Goal: Transaction & Acquisition: Purchase product/service

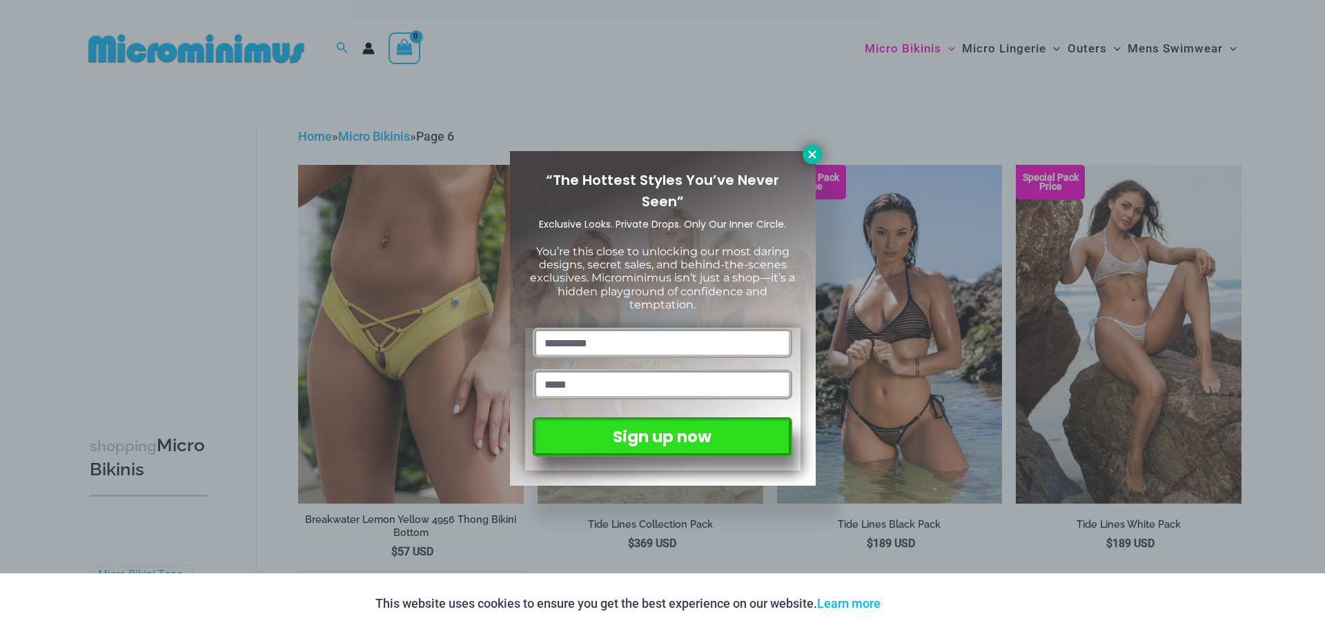
type input "**********"
click at [811, 157] on icon at bounding box center [812, 154] width 8 height 8
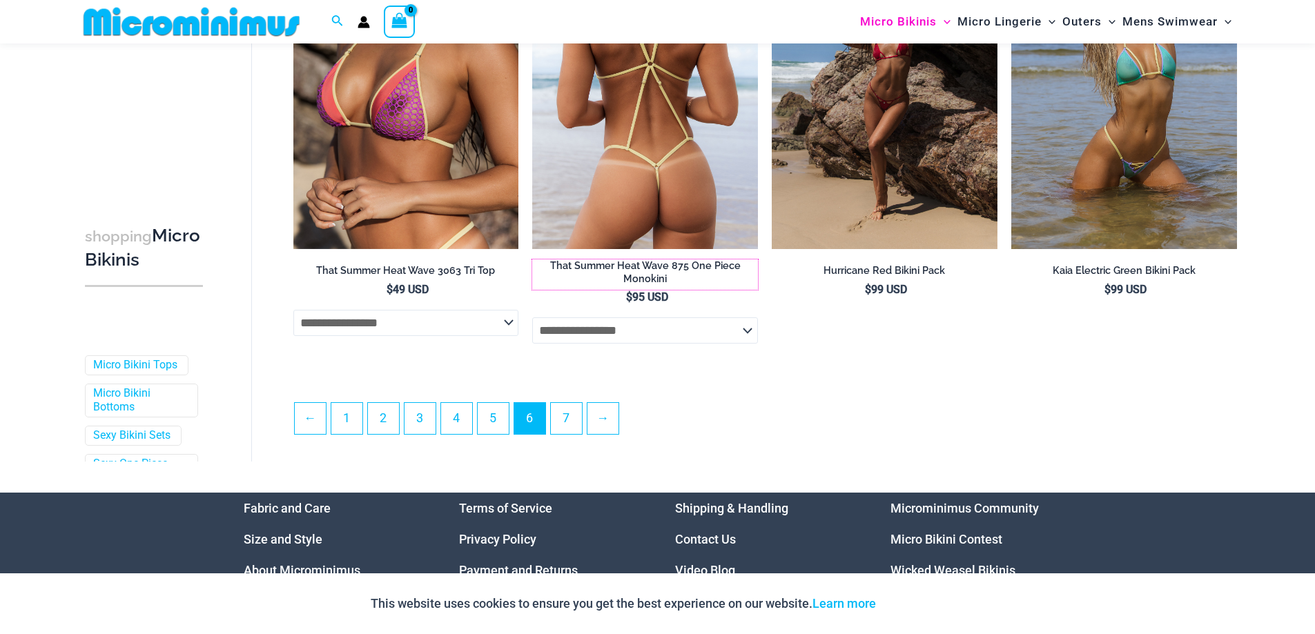
scroll to position [3762, 0]
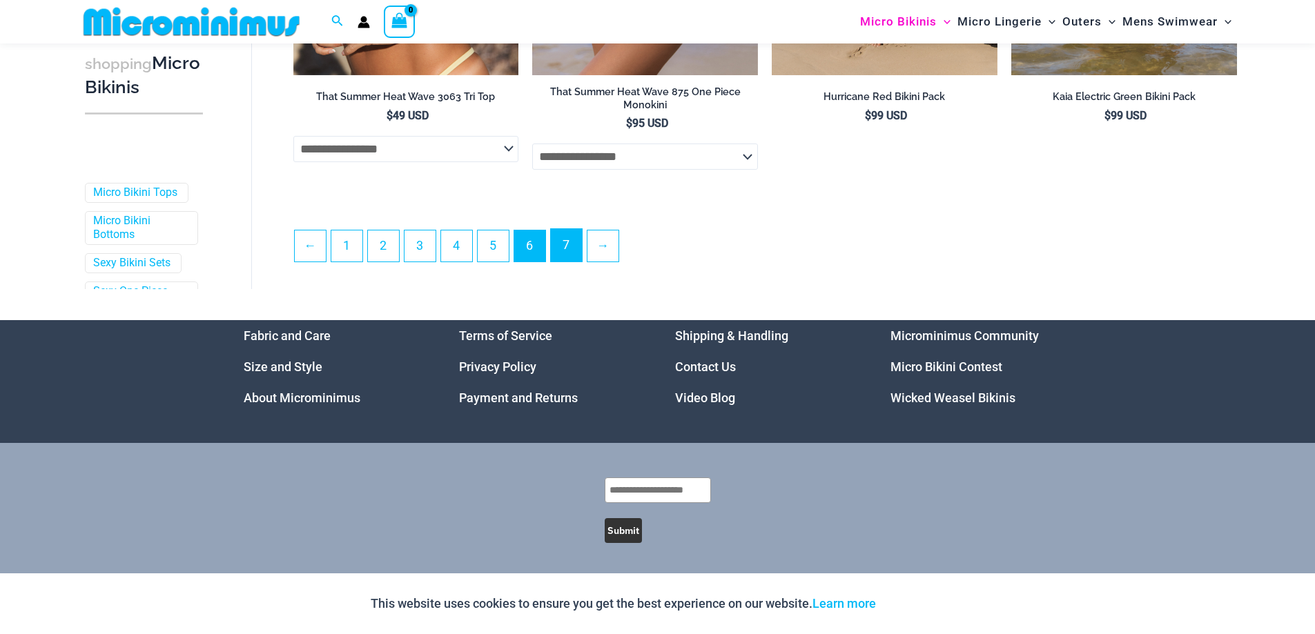
click at [574, 253] on link "7" at bounding box center [566, 245] width 31 height 32
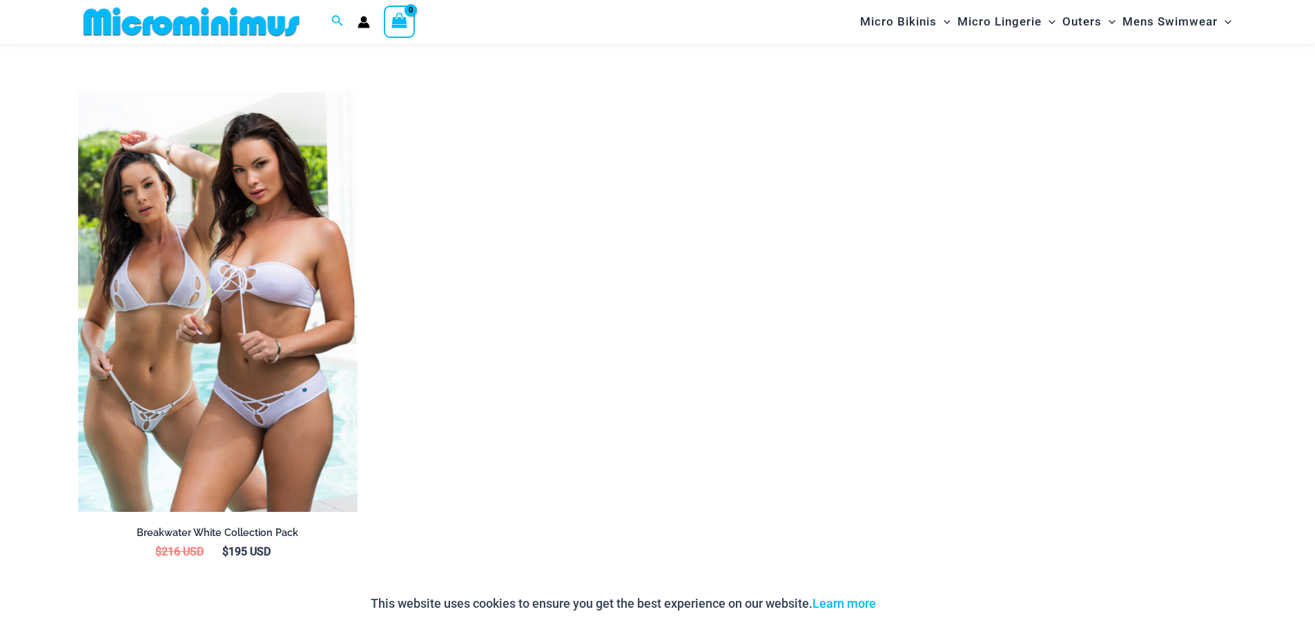
scroll to position [2081, 0]
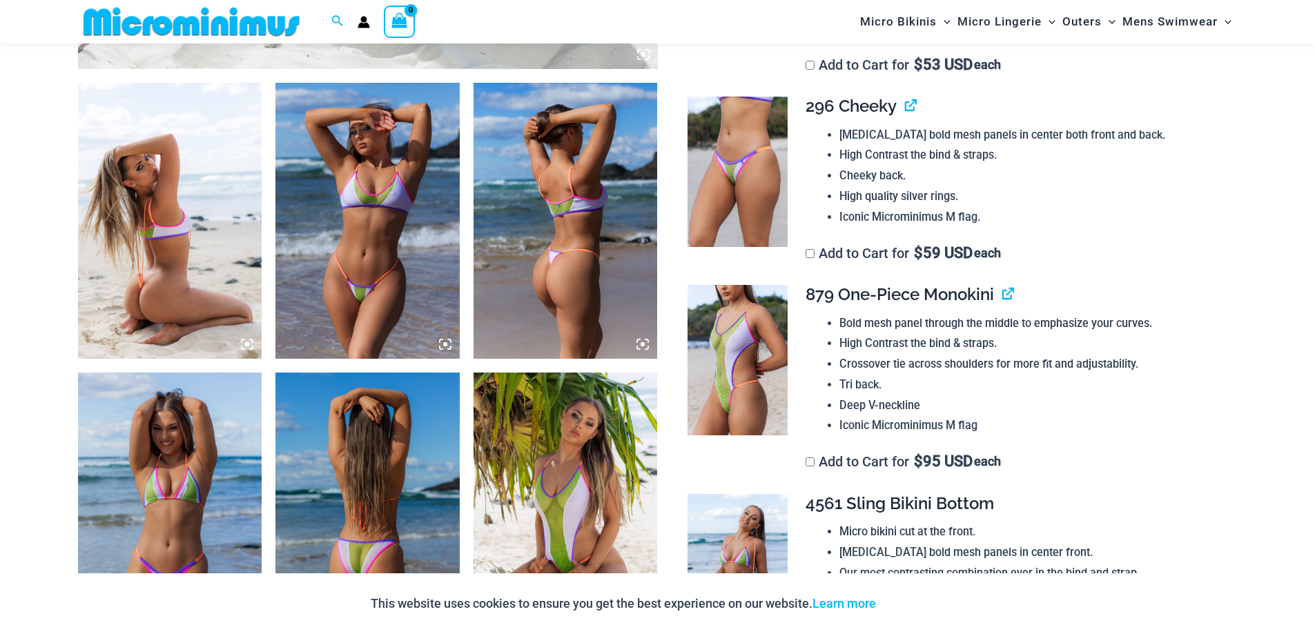
scroll to position [286, 0]
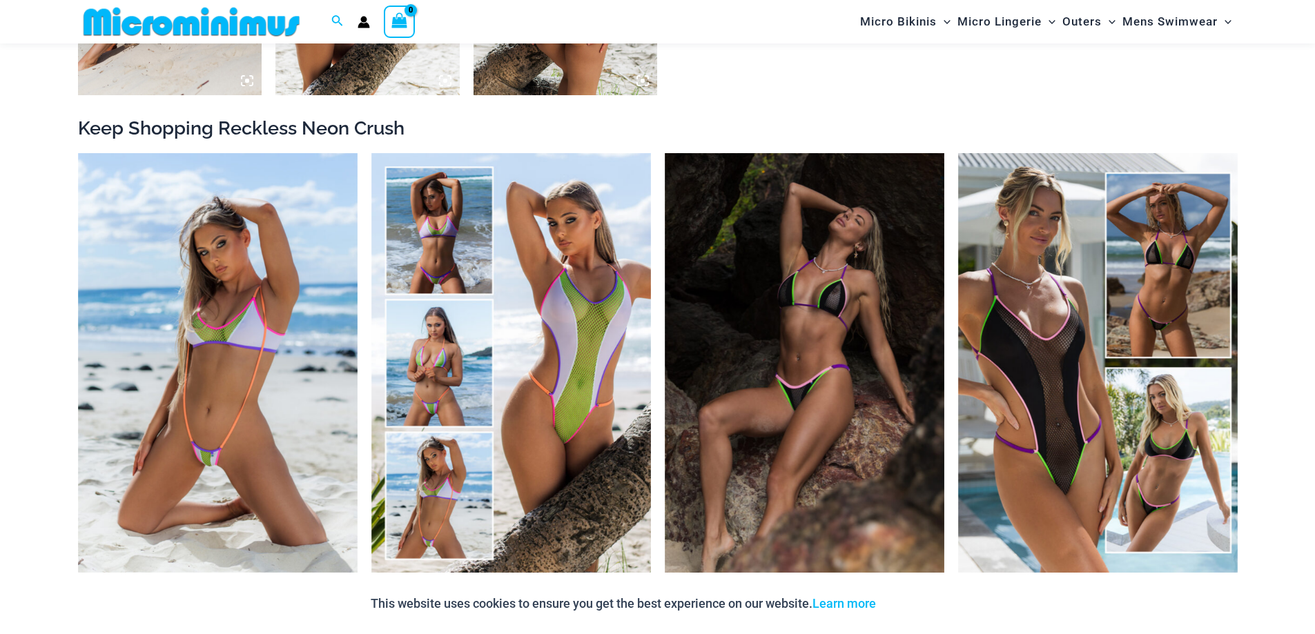
scroll to position [1483, 0]
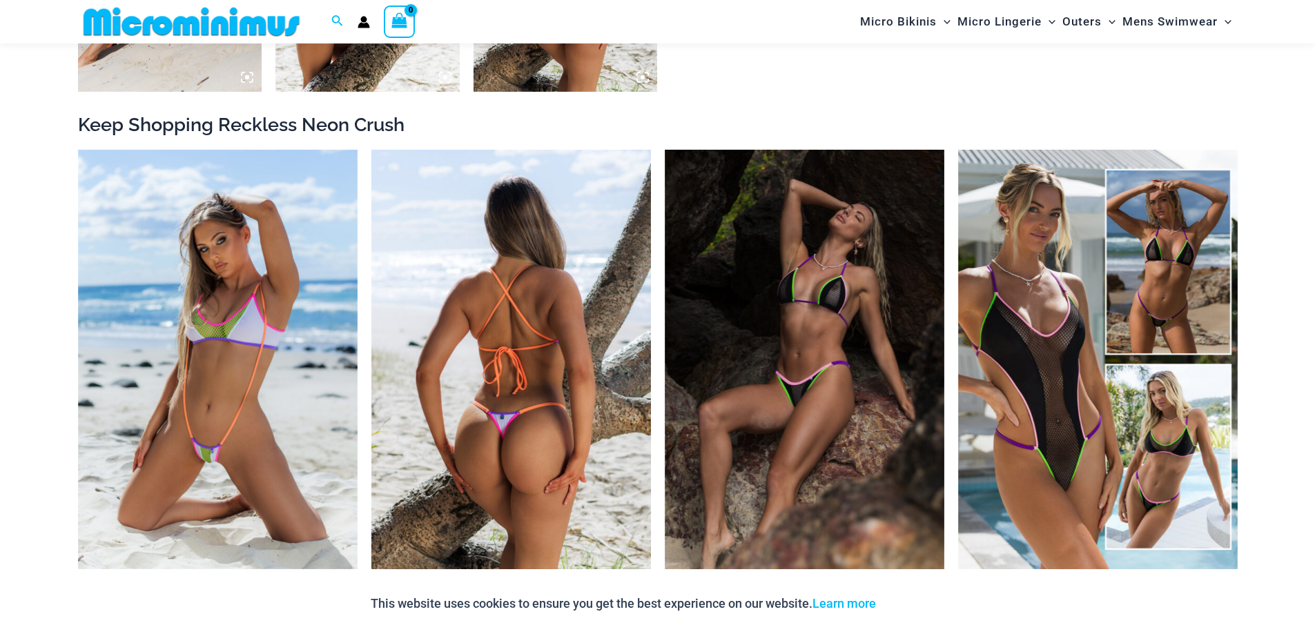
type input "**********"
click at [557, 357] on img at bounding box center [510, 360] width 279 height 420
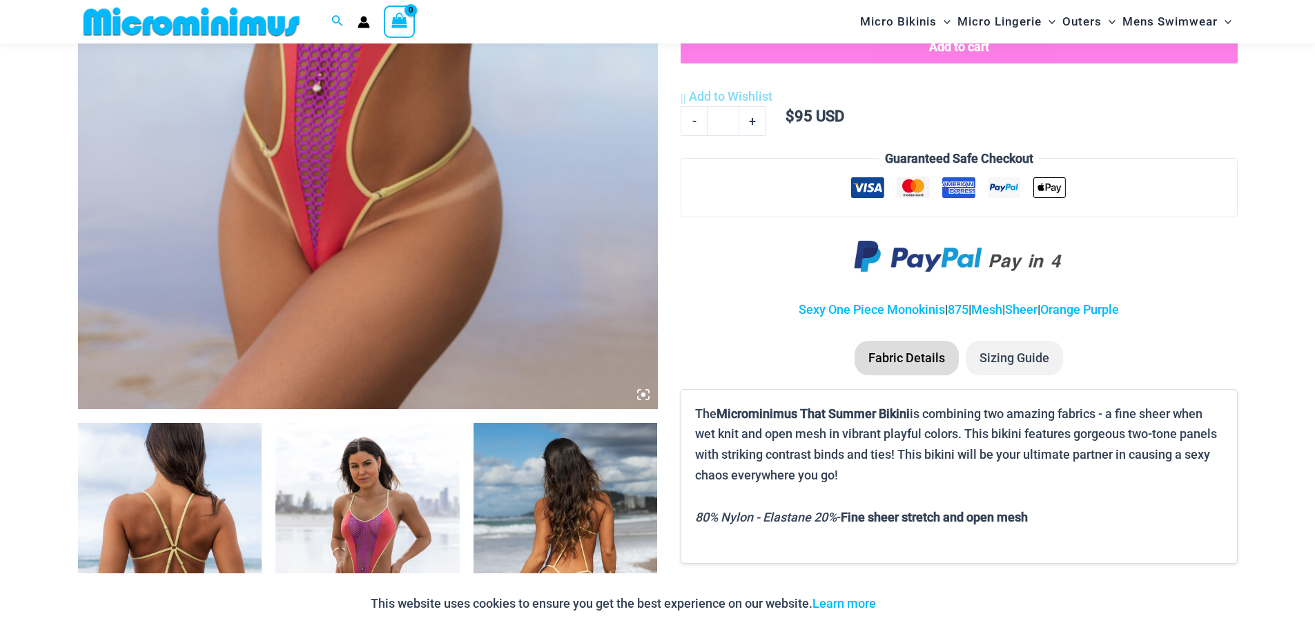
scroll to position [885, 0]
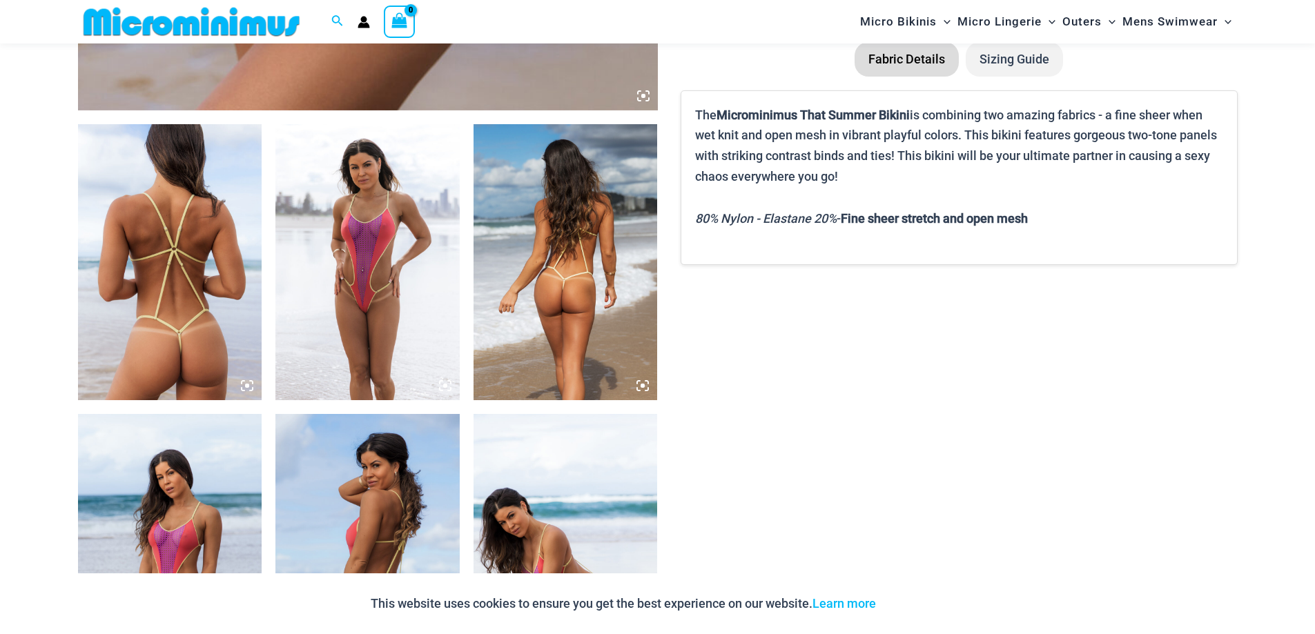
type input "**********"
click at [304, 268] on img at bounding box center [367, 262] width 184 height 276
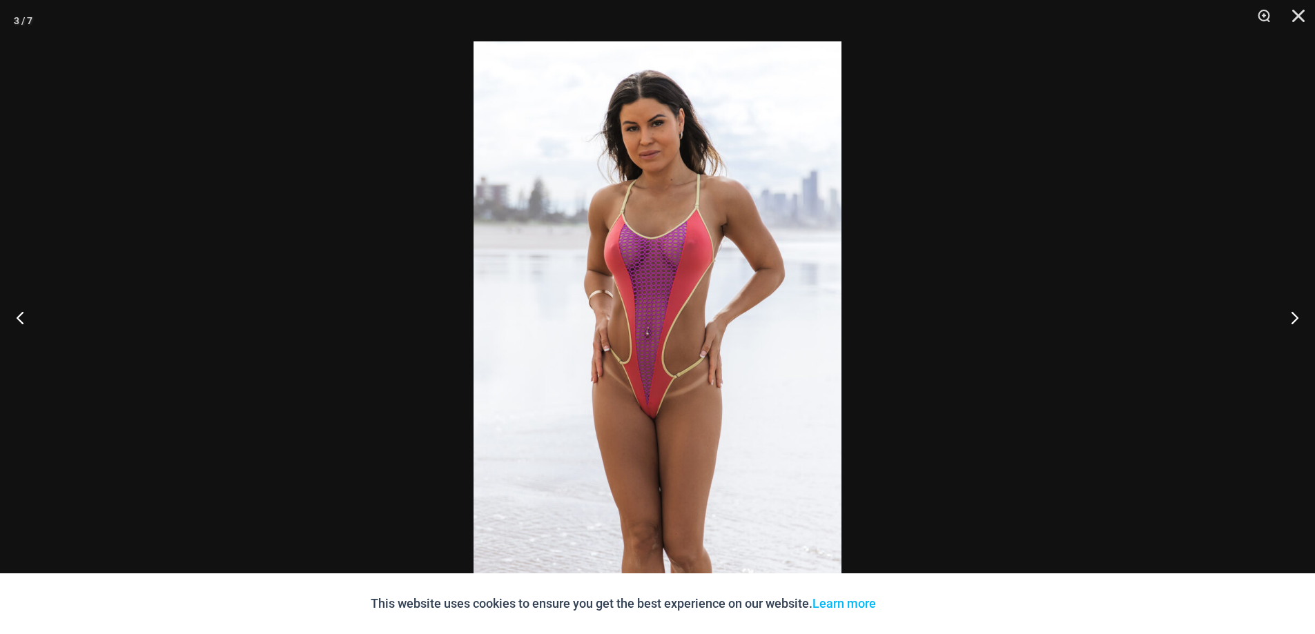
click at [320, 348] on div at bounding box center [657, 317] width 1315 height 634
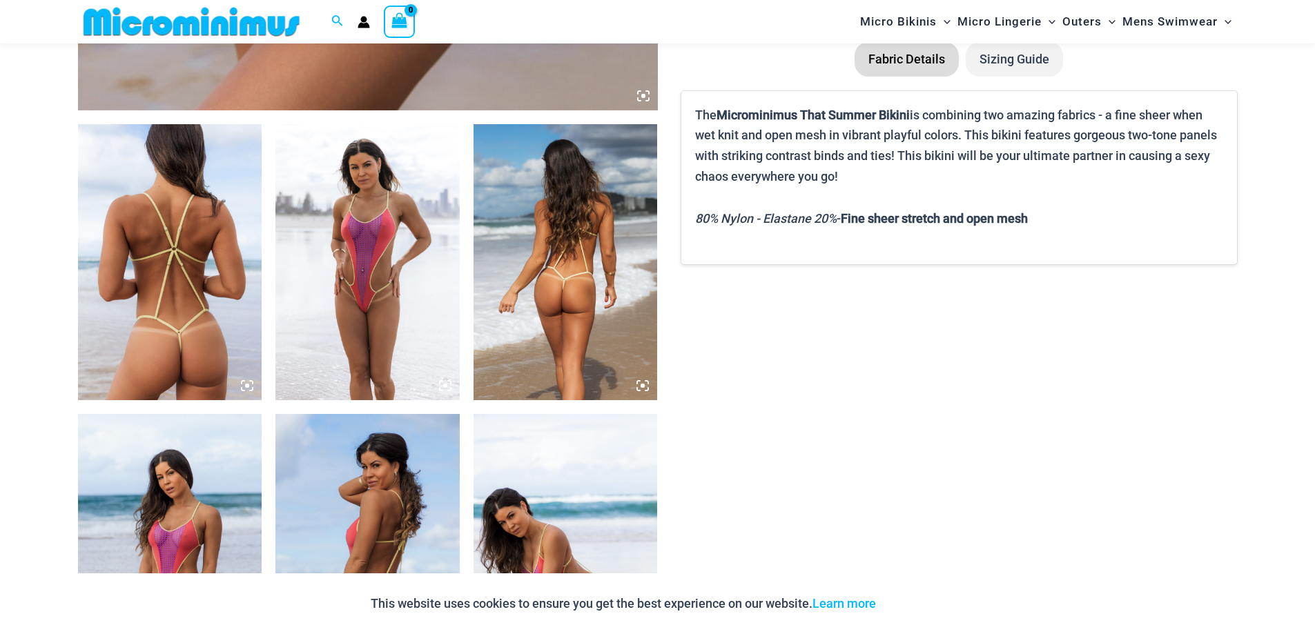
click at [363, 315] on img at bounding box center [367, 262] width 184 height 276
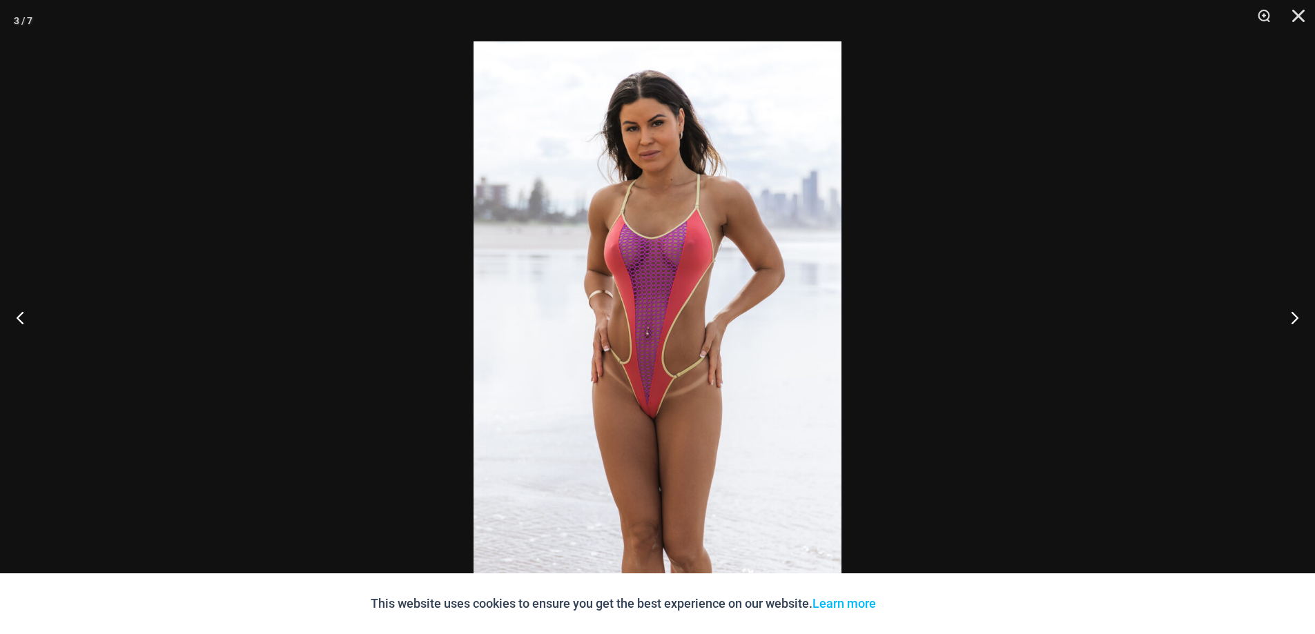
click at [576, 364] on img at bounding box center [657, 316] width 368 height 551
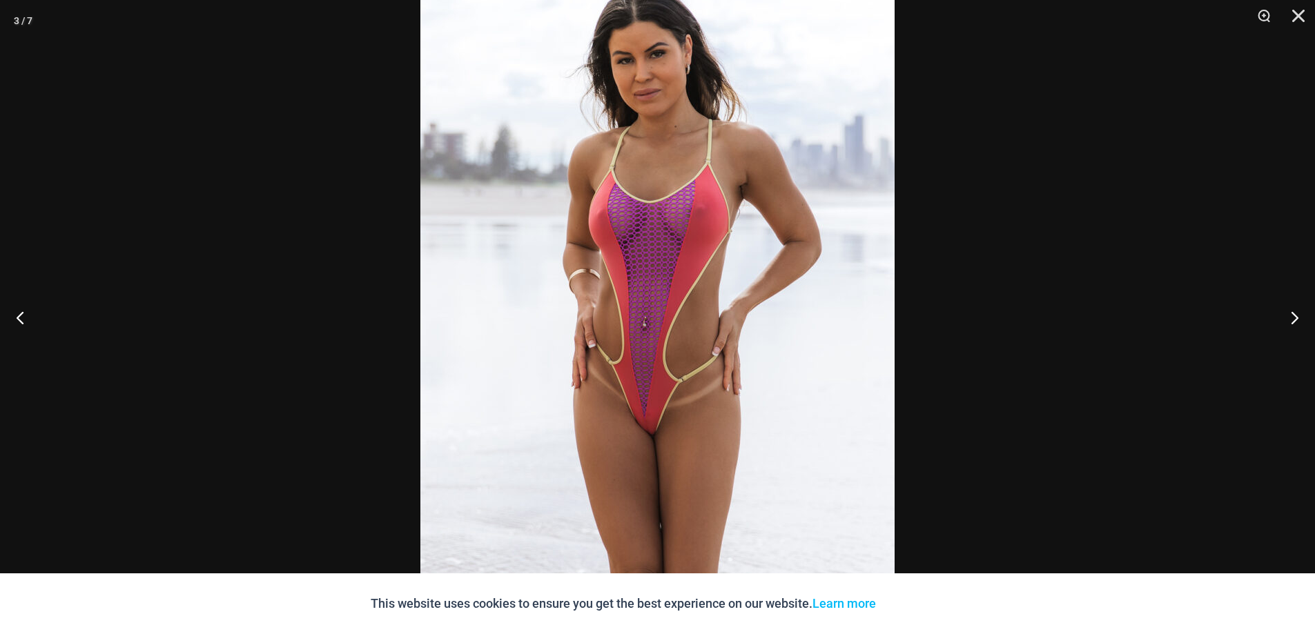
click at [264, 304] on div at bounding box center [657, 317] width 1315 height 634
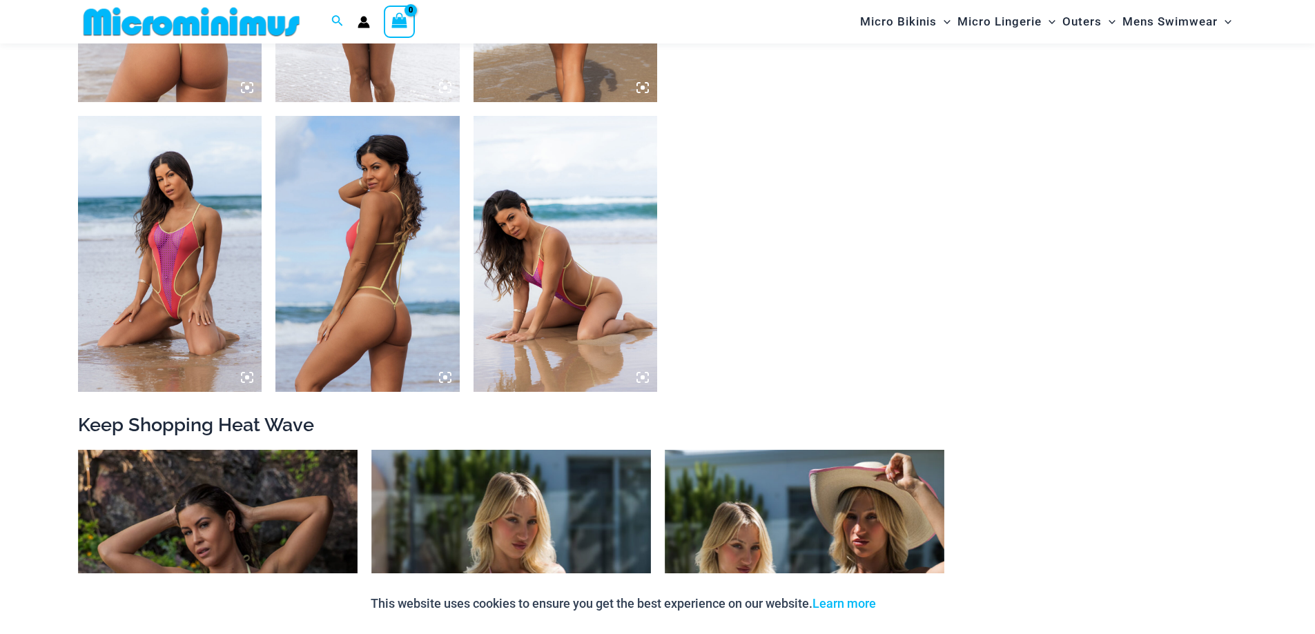
scroll to position [1184, 0]
click at [141, 266] on img at bounding box center [170, 253] width 184 height 276
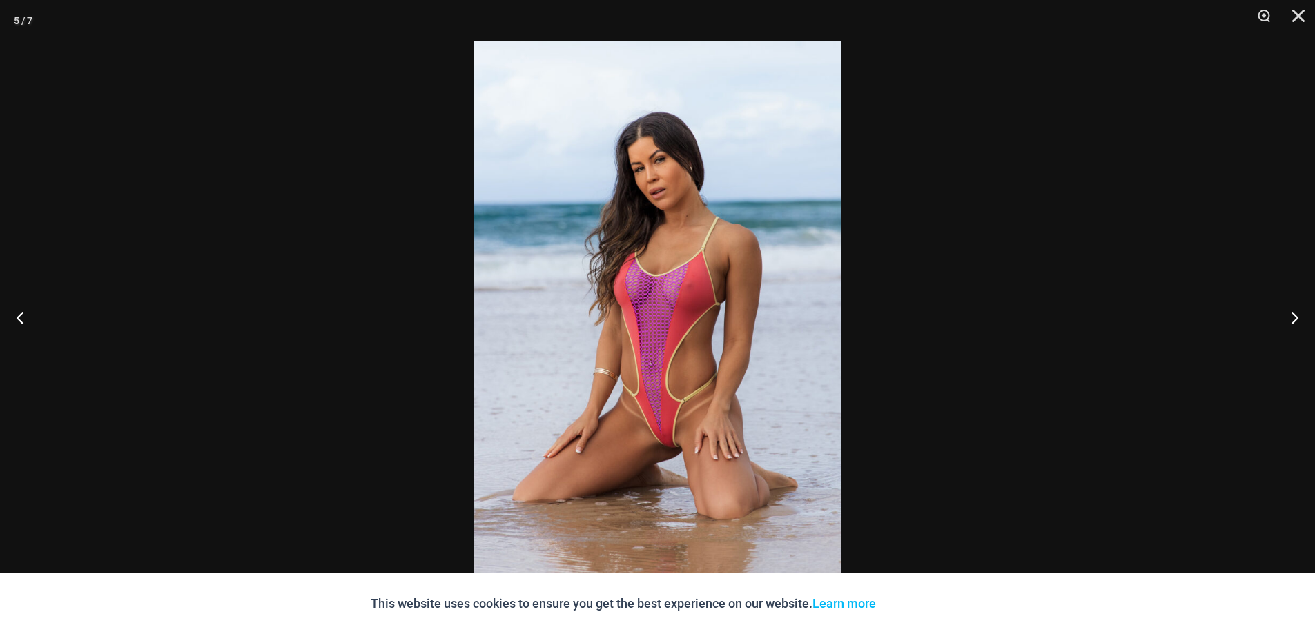
click at [385, 268] on div at bounding box center [657, 317] width 1315 height 634
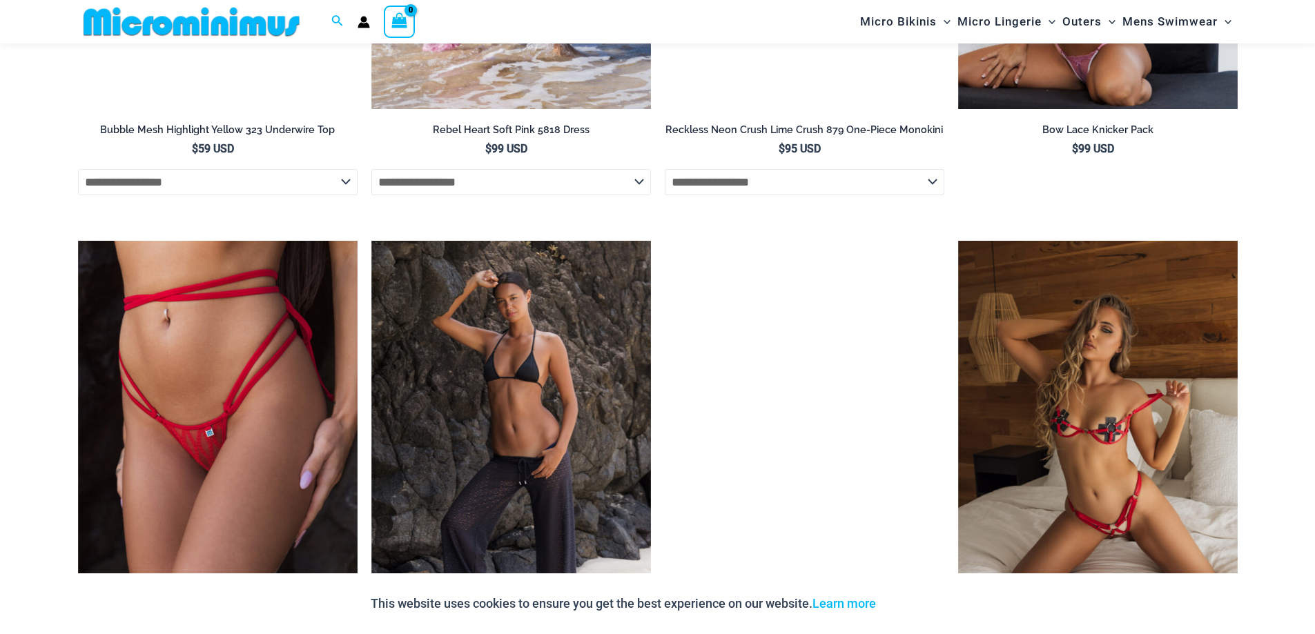
scroll to position [3875, 0]
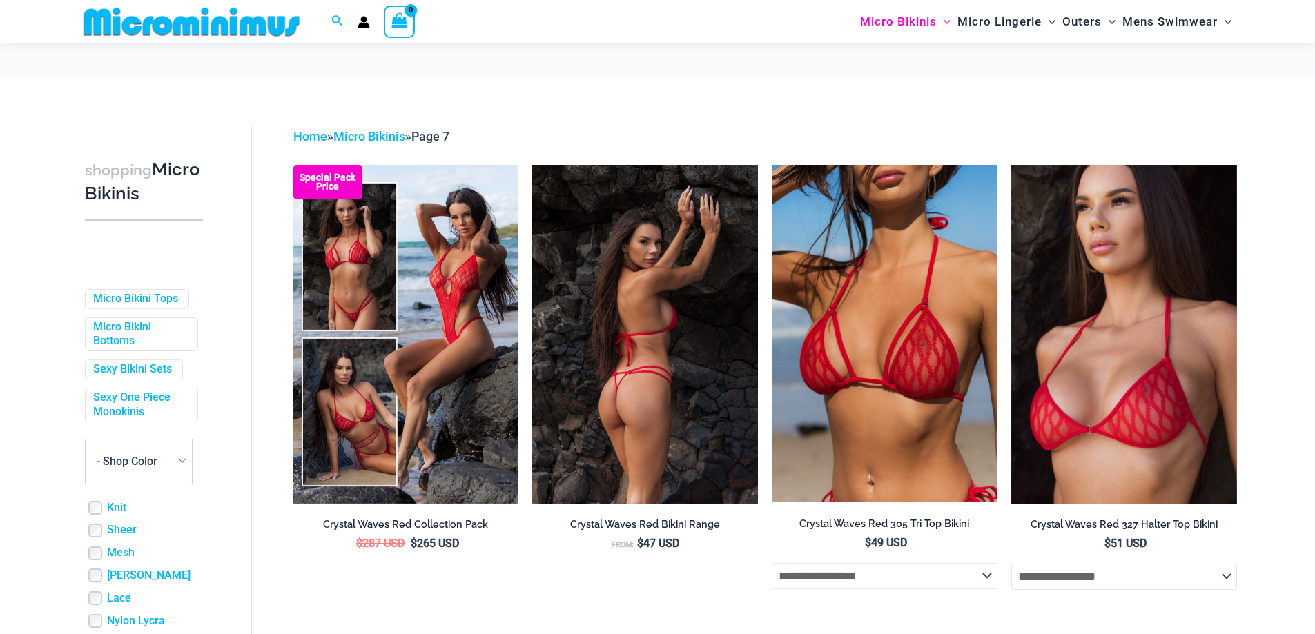
scroll to position [586, 0]
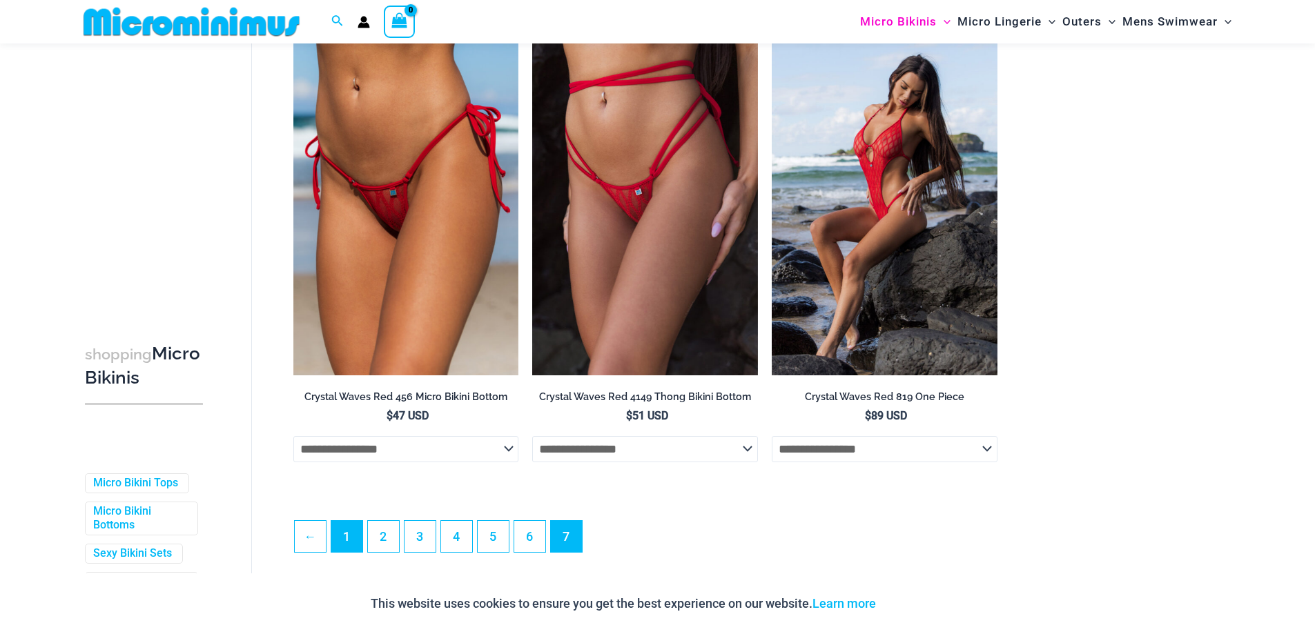
type input "**********"
click at [337, 542] on link "1" at bounding box center [346, 537] width 31 height 32
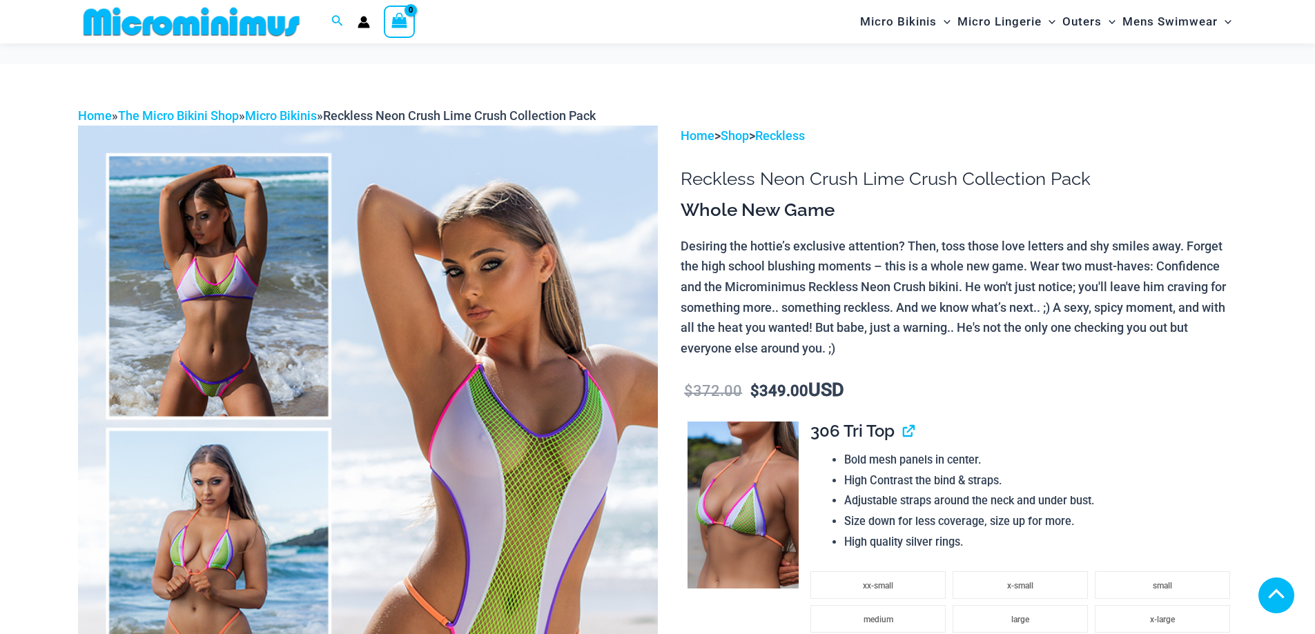
scroll to position [299, 0]
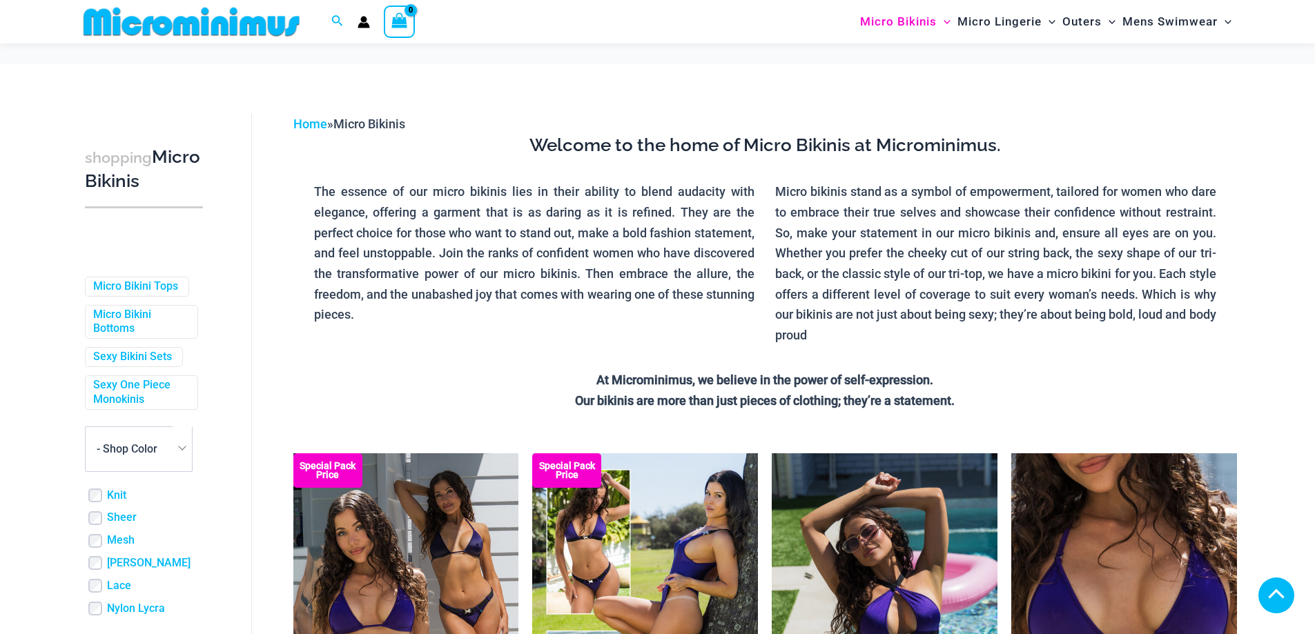
scroll to position [905, 0]
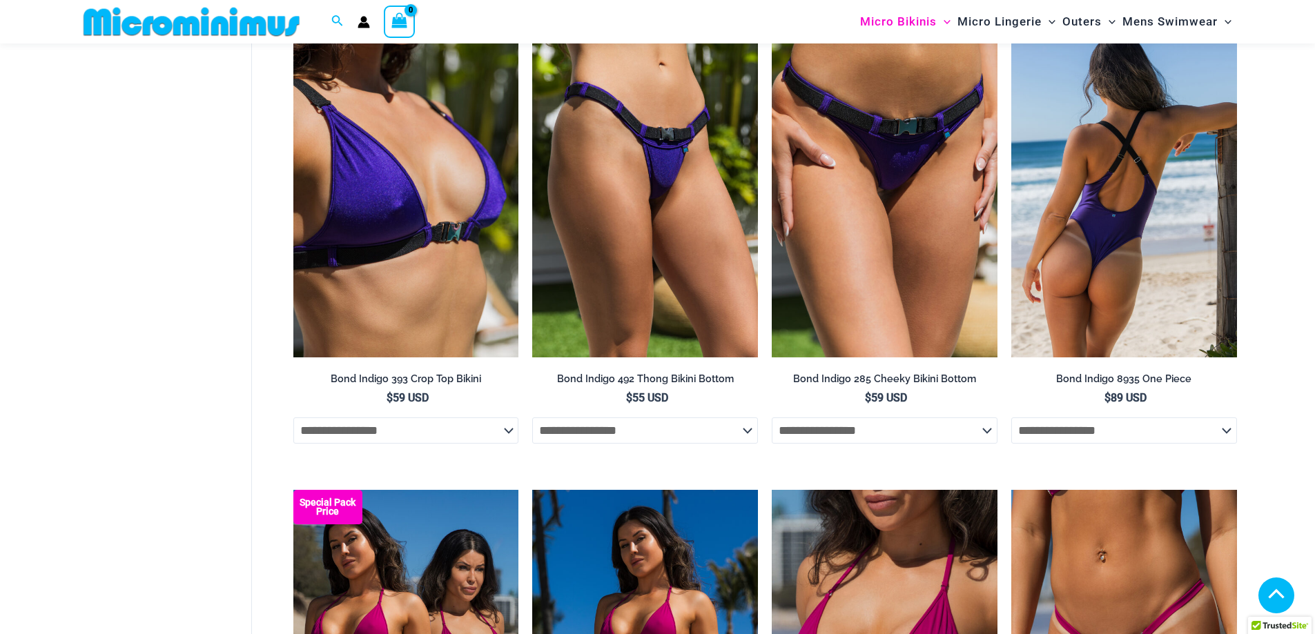
type input "**********"
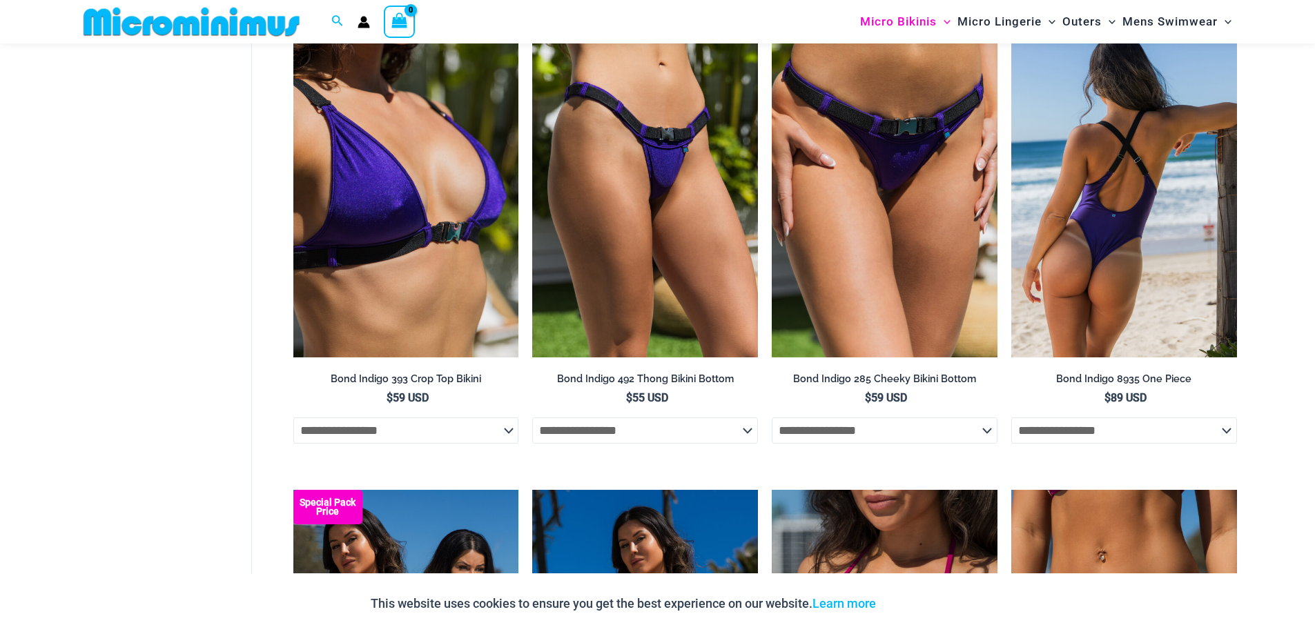
click at [1154, 404] on span "$ 89 USD" at bounding box center [1124, 398] width 226 height 15
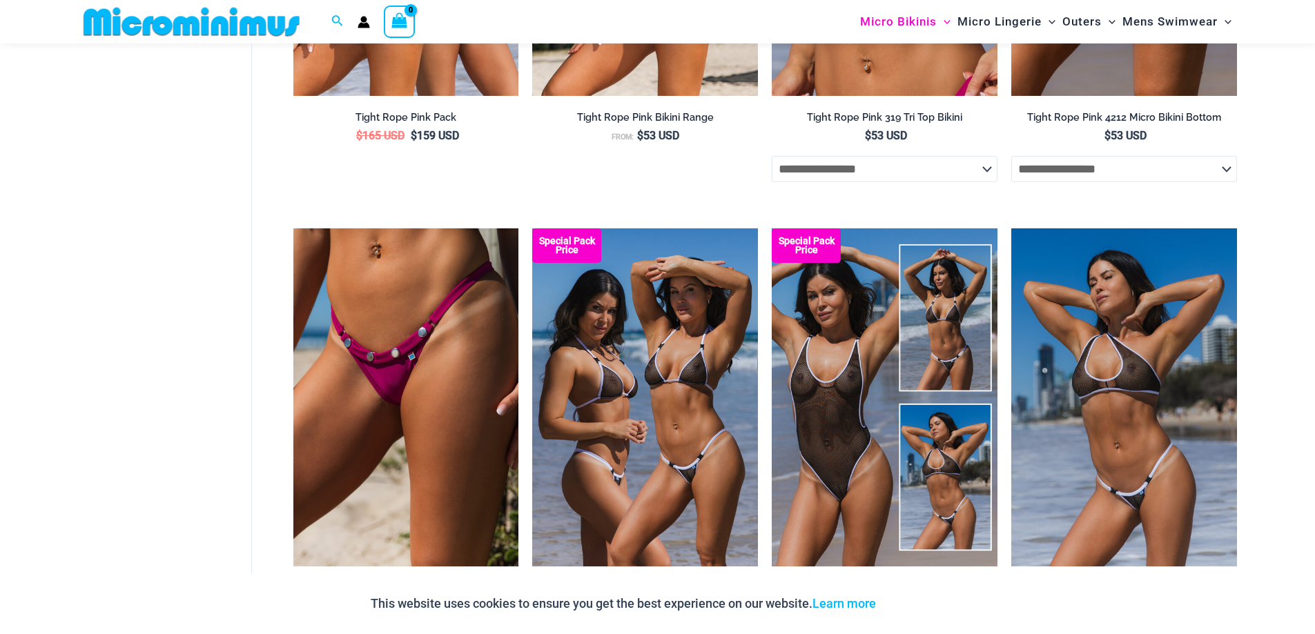
scroll to position [1362, 0]
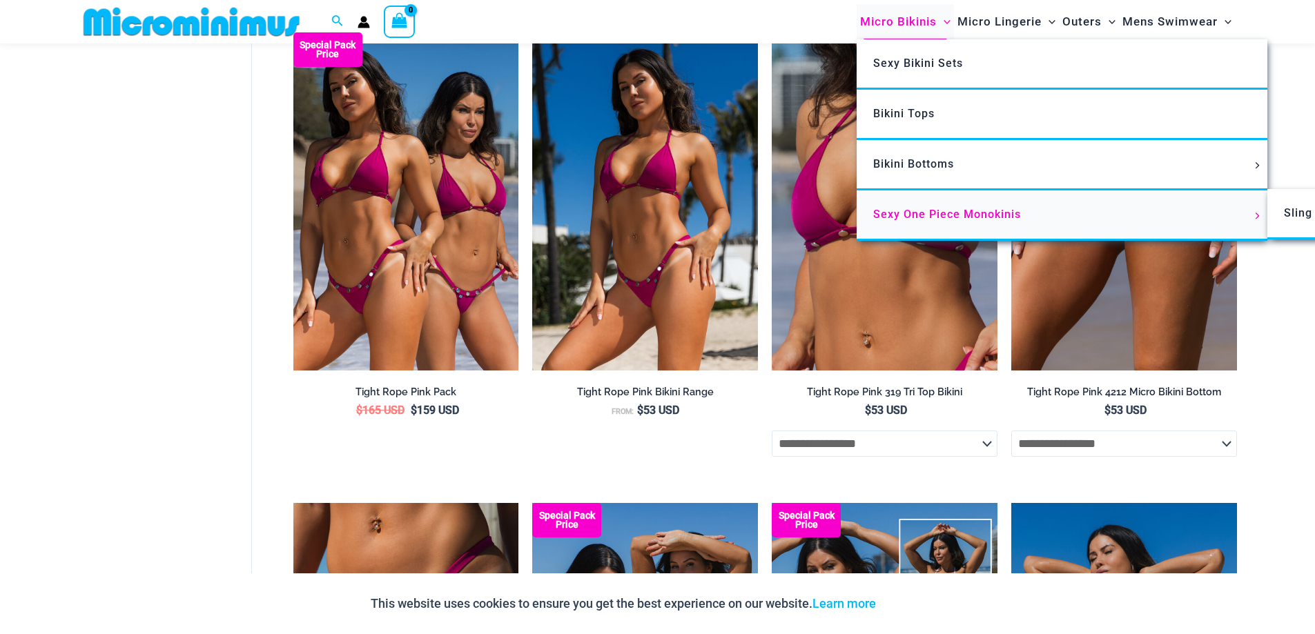
click at [912, 217] on span "Sexy One Piece Monokinis" at bounding box center [947, 214] width 148 height 13
